Goal: Complete application form

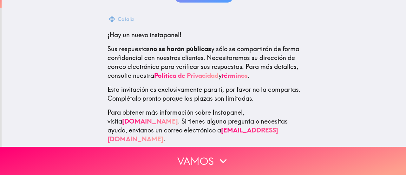
scroll to position [98, 0]
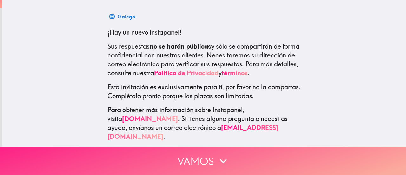
click at [224, 154] on icon "button" at bounding box center [223, 161] width 14 height 14
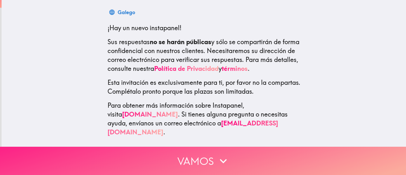
scroll to position [0, 0]
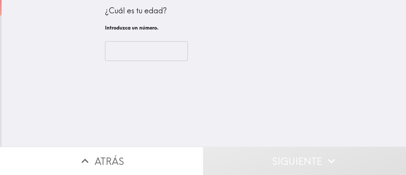
click at [141, 57] on input "number" at bounding box center [146, 51] width 83 height 20
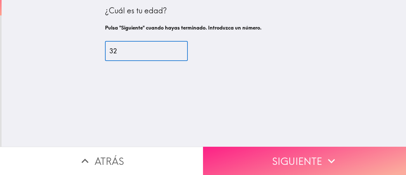
type input "32"
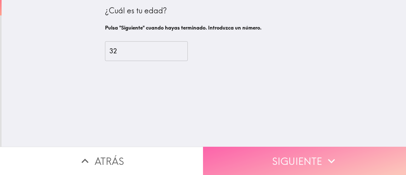
click at [277, 152] on button "Siguiente" at bounding box center [304, 160] width 203 height 28
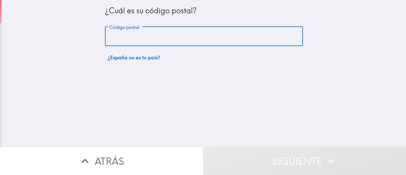
click at [140, 33] on input "Código postal" at bounding box center [204, 37] width 198 height 20
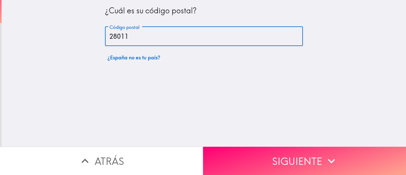
type input "28011"
click at [299, 156] on button "Siguiente" at bounding box center [304, 160] width 203 height 28
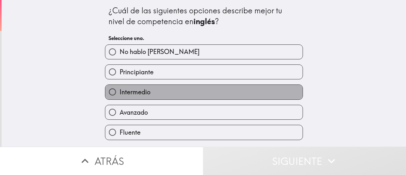
click at [155, 95] on label "Intermedio" at bounding box center [203, 92] width 197 height 14
click at [119, 95] on input "Intermedio" at bounding box center [112, 92] width 14 height 14
radio input "true"
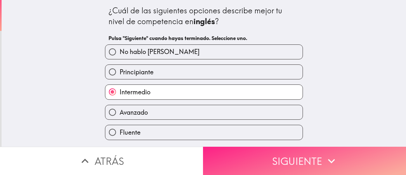
click at [284, 152] on button "Siguiente" at bounding box center [304, 160] width 203 height 28
